Goal: Task Accomplishment & Management: Manage account settings

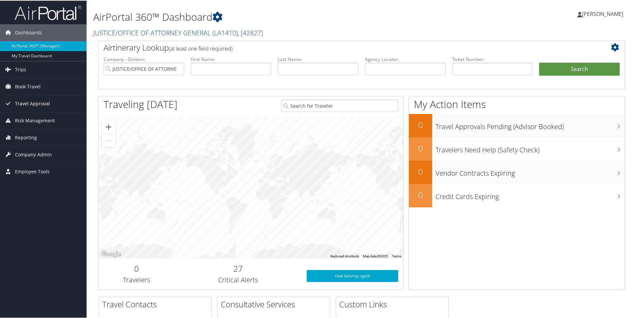
click at [41, 102] on span "Travel Approval" at bounding box center [32, 103] width 35 height 17
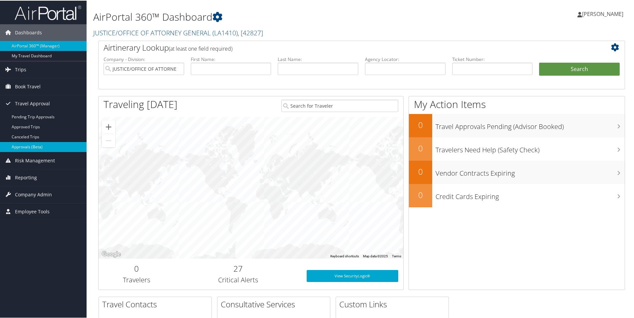
click at [43, 145] on link "Approvals (Beta)" at bounding box center [43, 146] width 87 height 10
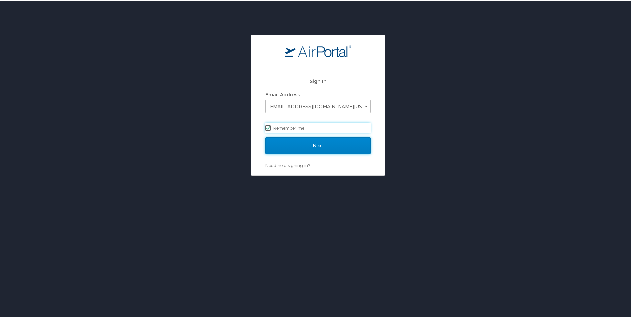
click at [314, 145] on input "Next" at bounding box center [318, 144] width 105 height 17
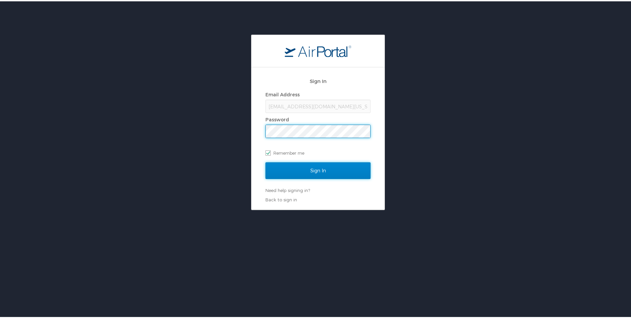
click at [314, 171] on input "Sign In" at bounding box center [318, 169] width 105 height 17
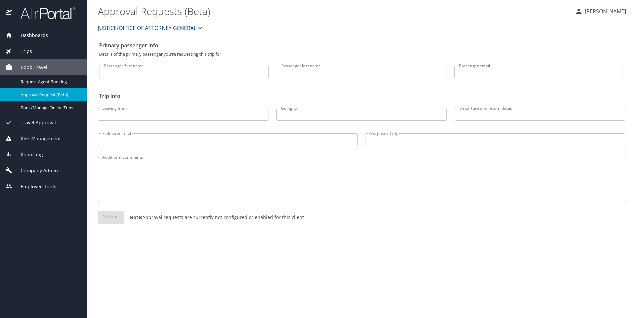
click at [46, 121] on span "Travel Approval" at bounding box center [34, 122] width 44 height 7
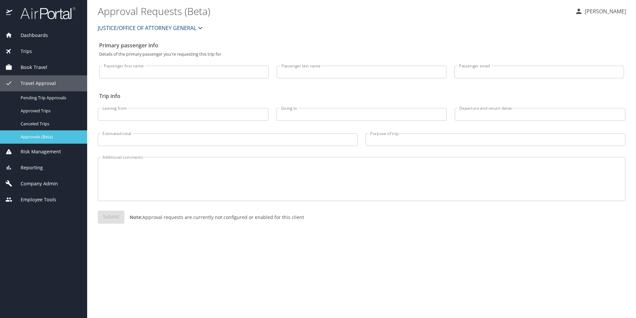
click at [53, 140] on div "Approvals (Beta)" at bounding box center [43, 137] width 77 height 8
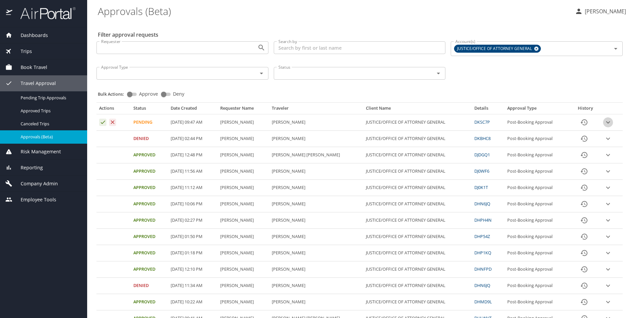
click at [605, 121] on icon "expand row" at bounding box center [609, 122] width 8 height 8
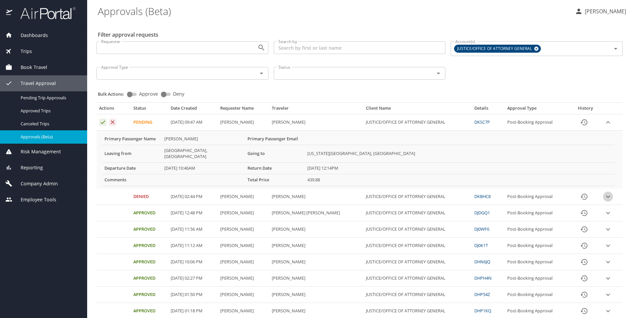
click at [605, 192] on icon "expand row" at bounding box center [609, 196] width 8 height 8
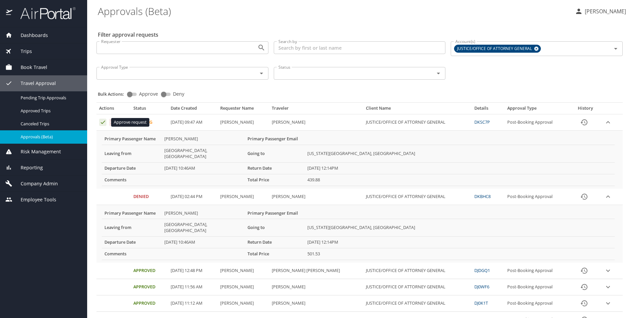
click at [105, 123] on icon "Approval table" at bounding box center [103, 122] width 6 height 6
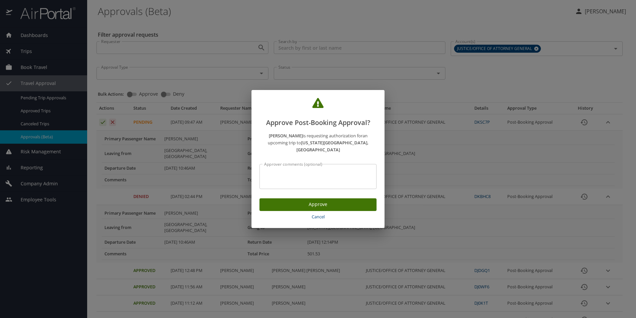
click at [313, 200] on span "Approve" at bounding box center [318, 204] width 107 height 8
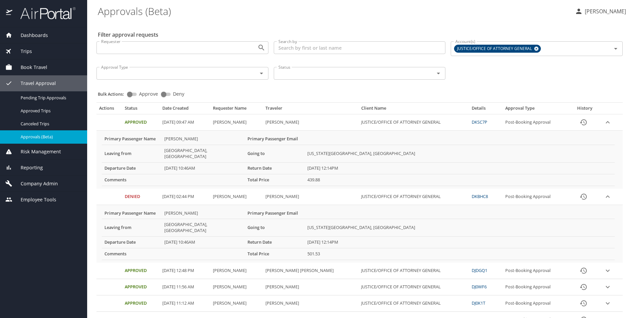
click at [28, 71] on span "Book Travel" at bounding box center [29, 67] width 35 height 7
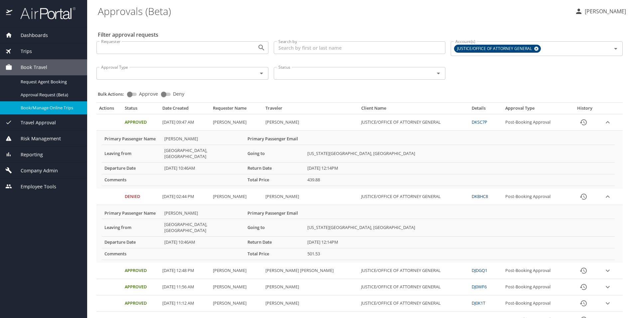
click at [41, 106] on span "Book/Manage Online Trips" at bounding box center [50, 108] width 59 height 6
